Goal: Task Accomplishment & Management: Manage account settings

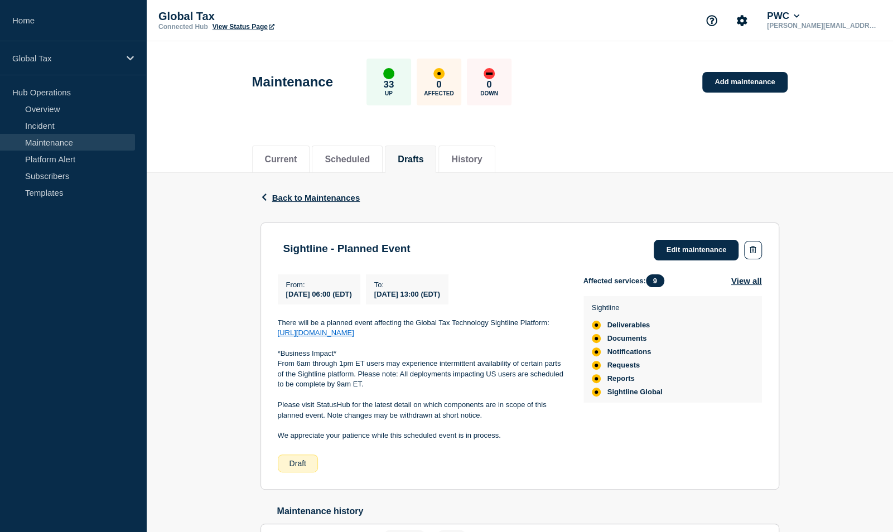
scroll to position [83, 0]
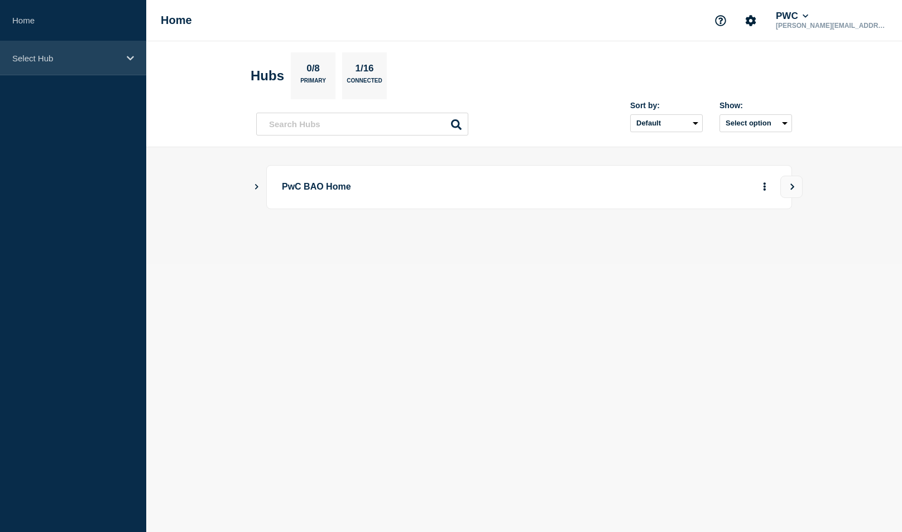
click at [44, 62] on p "Select Hub" at bounding box center [65, 58] width 107 height 9
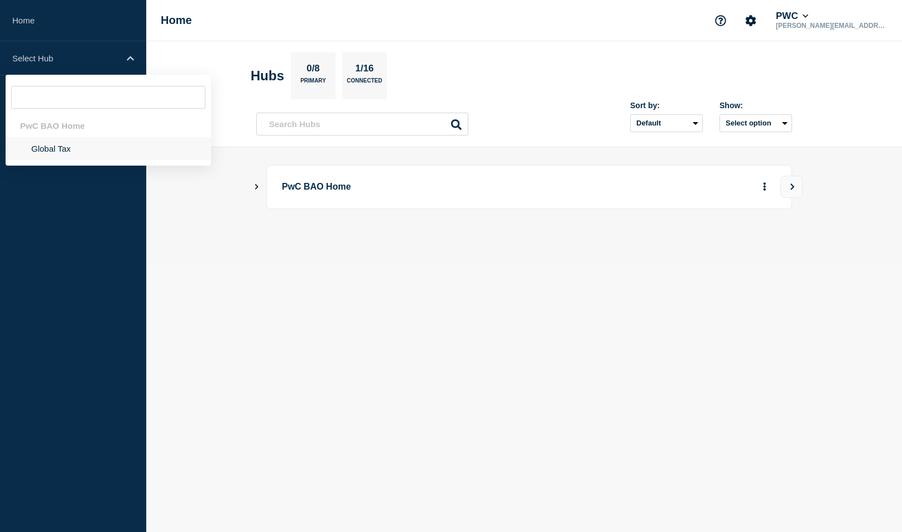
click at [62, 151] on li "Global Tax" at bounding box center [108, 148] width 205 height 23
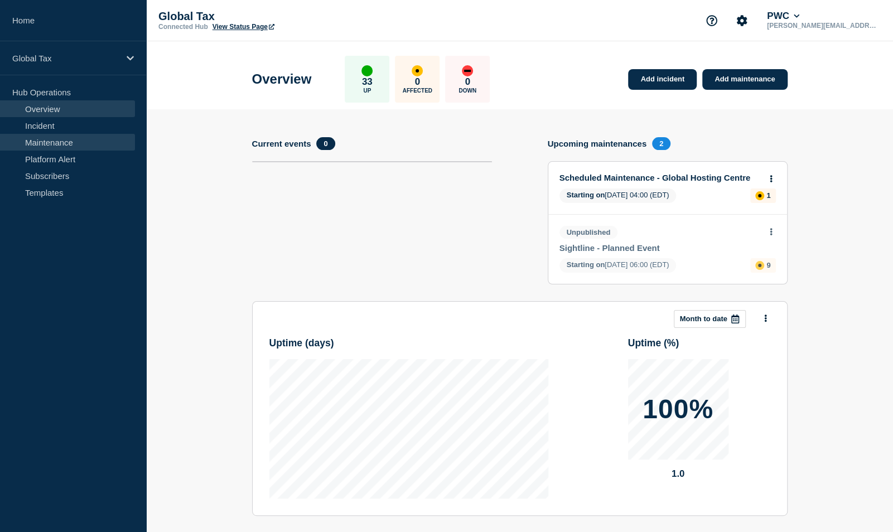
click at [37, 148] on link "Maintenance" at bounding box center [67, 142] width 135 height 17
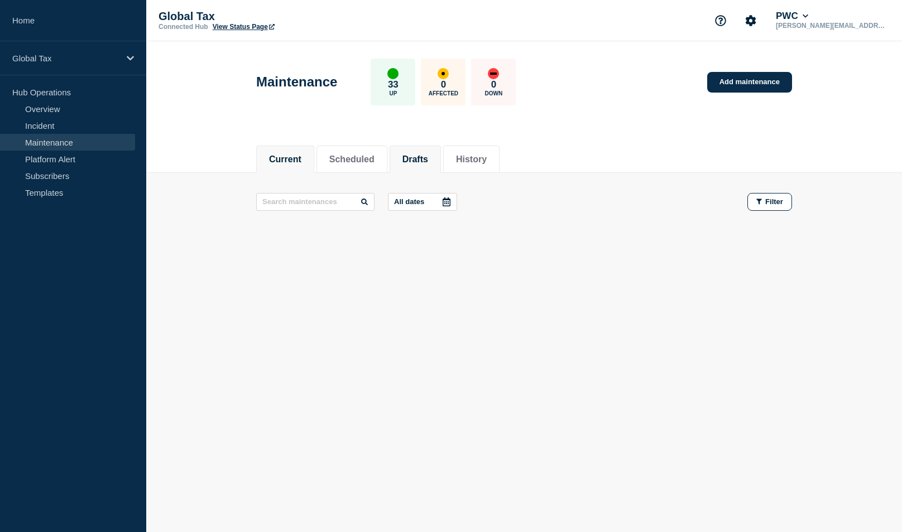
click at [428, 156] on button "Drafts" at bounding box center [415, 160] width 26 height 10
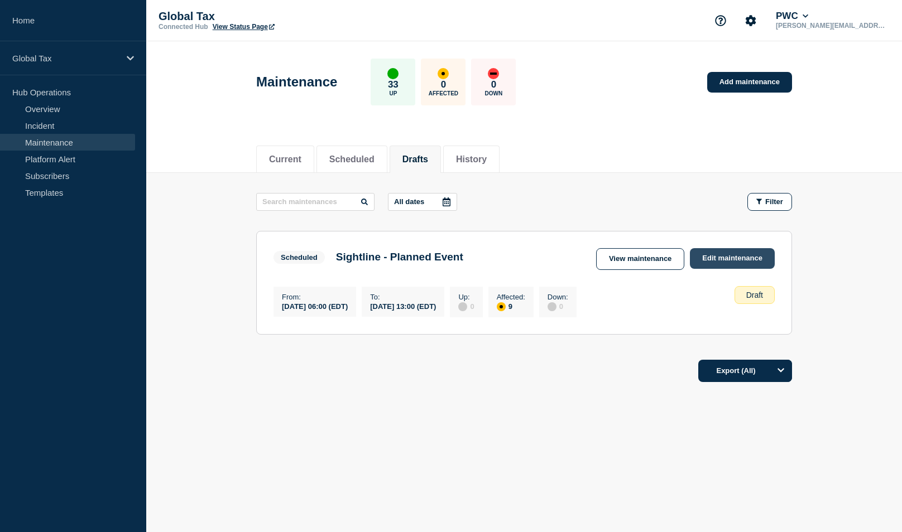
click at [715, 258] on link "Edit maintenance" at bounding box center [732, 258] width 85 height 21
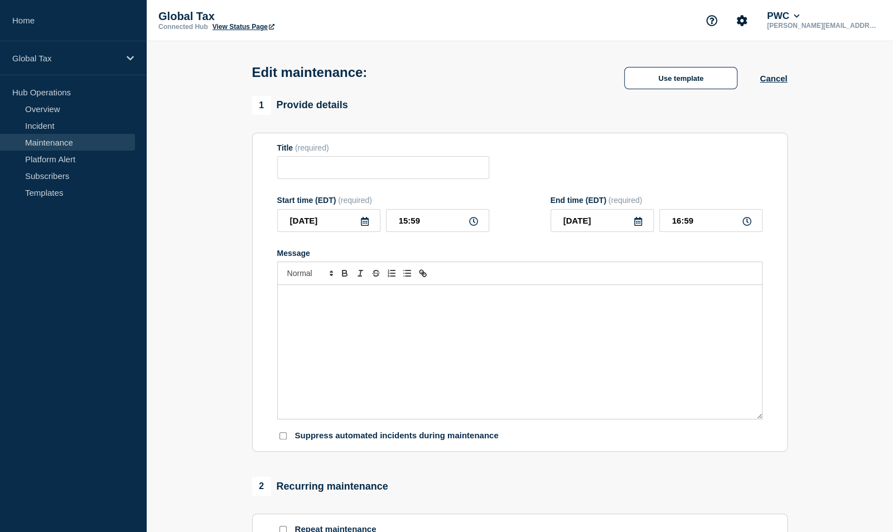
type input "Sightline - Planned Event"
type input "2025-10-04"
type input "06:00"
type input "2025-10-04"
type input "13:00"
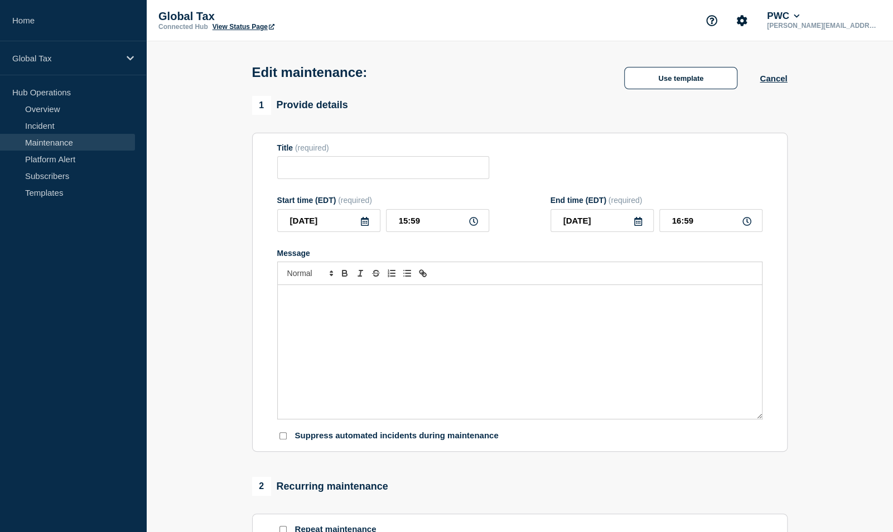
checkbox input "false"
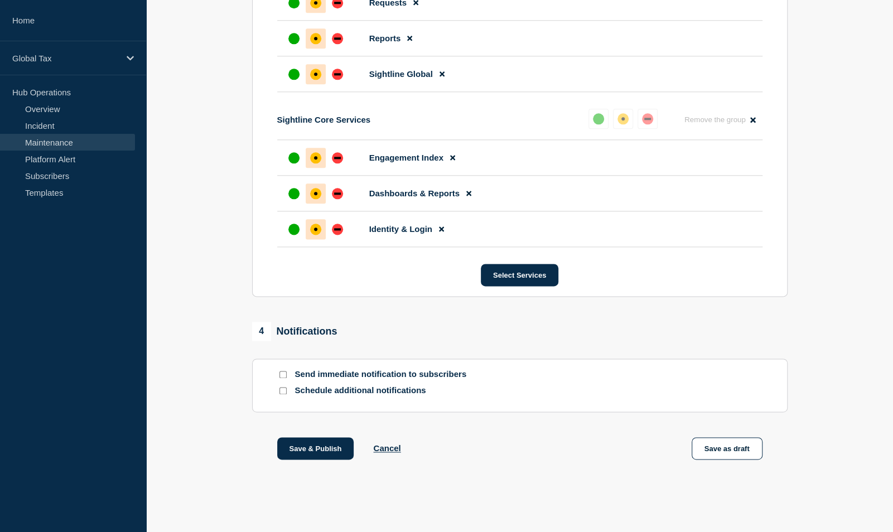
scroll to position [777, 0]
click at [290, 447] on button "Save & Publish" at bounding box center [315, 448] width 77 height 22
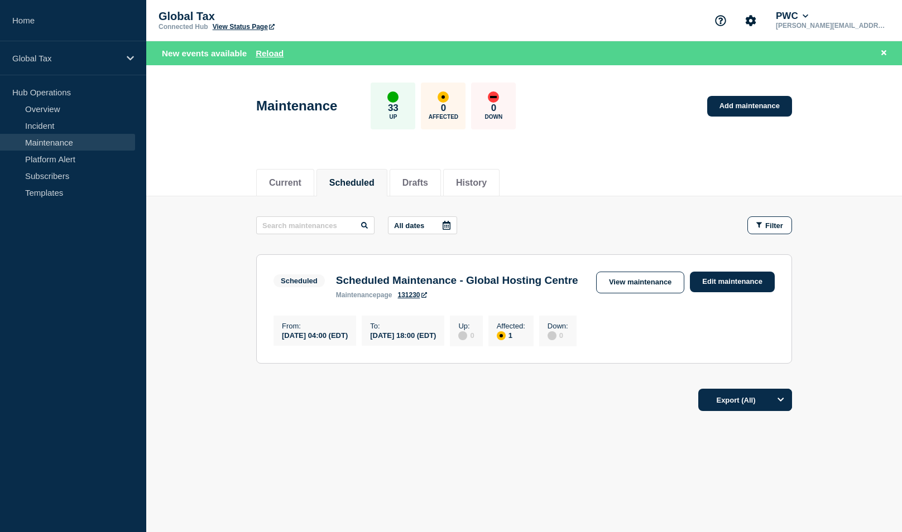
click at [2, 253] on aside "Home Global Tax Hub Operations Overview Incident Maintenance Platform Alert Sub…" at bounding box center [73, 266] width 146 height 532
